Goal: Information Seeking & Learning: Compare options

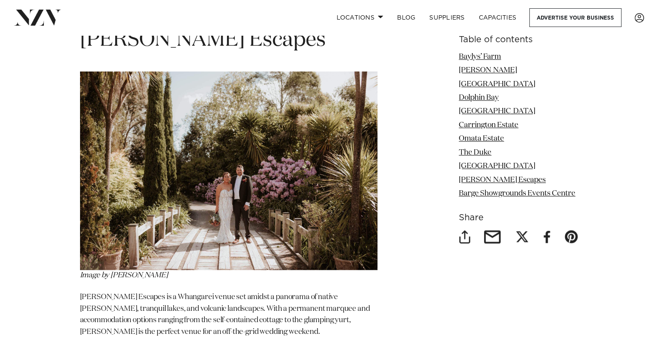
scroll to position [4058, 0]
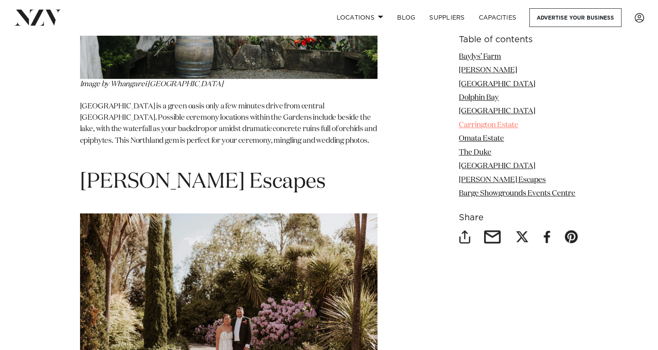
click at [478, 126] on link "Carrington Estate" at bounding box center [489, 124] width 60 height 7
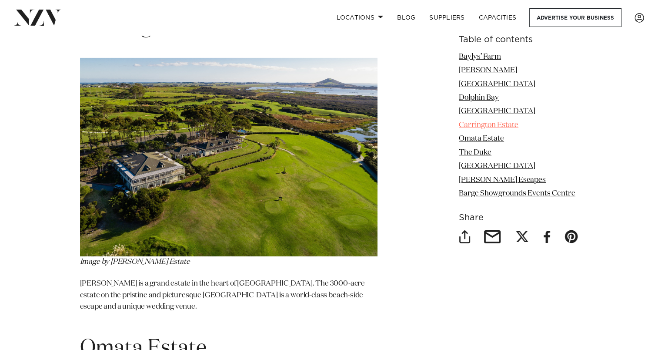
scroll to position [2845, 0]
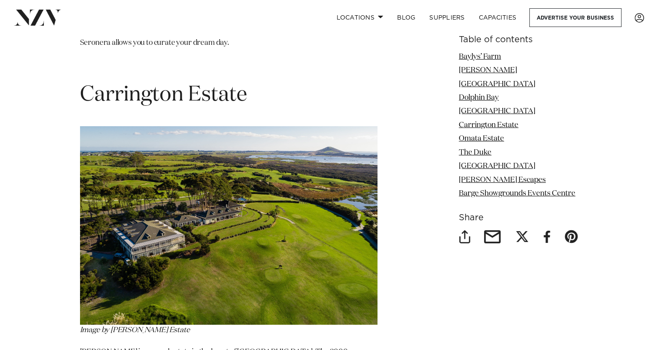
click at [248, 188] on img at bounding box center [228, 225] width 297 height 198
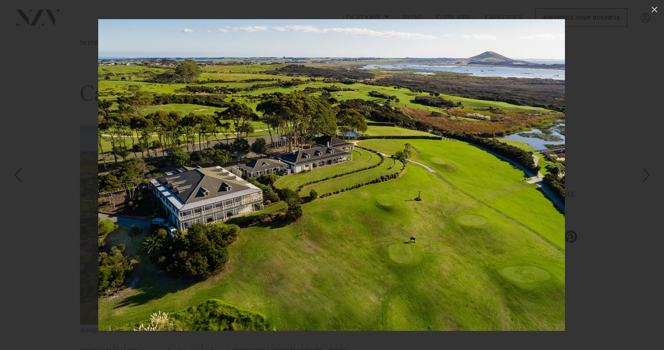
click at [633, 61] on div at bounding box center [332, 175] width 664 height 350
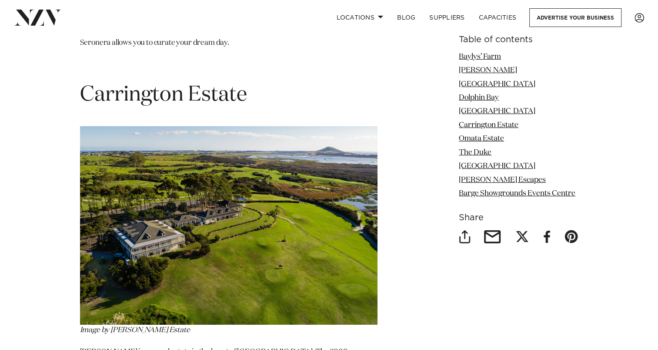
click at [318, 200] on img at bounding box center [228, 225] width 297 height 198
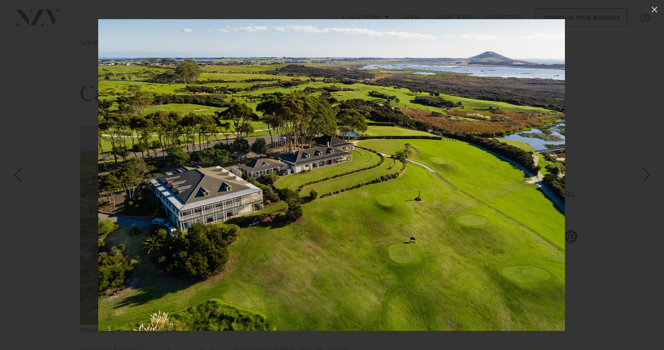
click at [645, 173] on div "Next slide" at bounding box center [647, 175] width 12 height 17
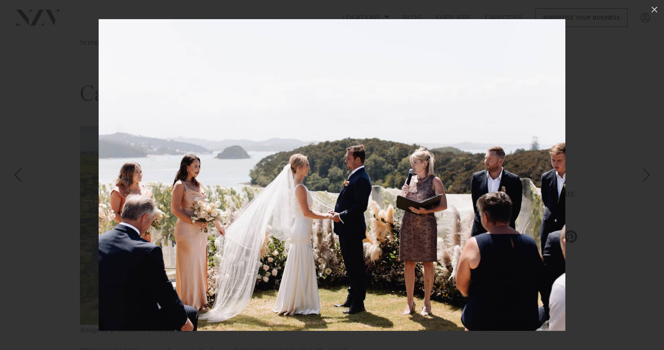
click at [645, 172] on div "Next slide" at bounding box center [647, 175] width 12 height 17
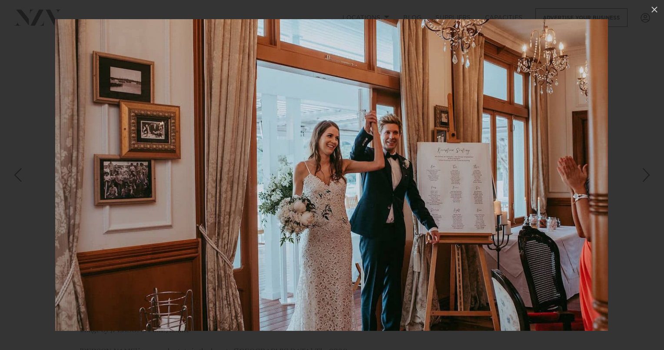
click at [645, 172] on div "Next slide" at bounding box center [647, 175] width 12 height 17
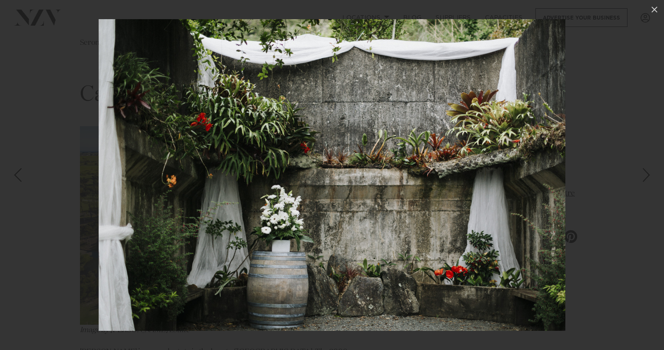
click at [636, 114] on div at bounding box center [332, 175] width 664 height 350
click at [657, 20] on div "12 / 14" at bounding box center [332, 175] width 664 height 350
click at [653, 12] on icon at bounding box center [655, 9] width 10 height 10
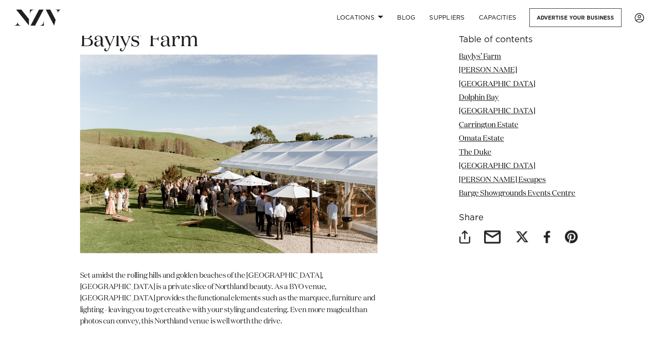
scroll to position [1304, 0]
